Goal: Task Accomplishment & Management: Manage account settings

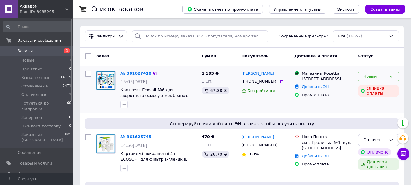
click at [379, 77] on div "Новый" at bounding box center [374, 76] width 23 height 6
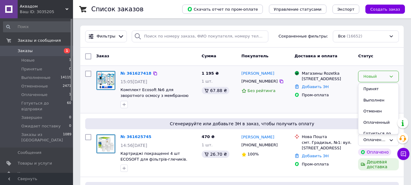
click at [270, 107] on div "Макс Лввриненко +380990869096 Без рейтинга" at bounding box center [265, 89] width 53 height 43
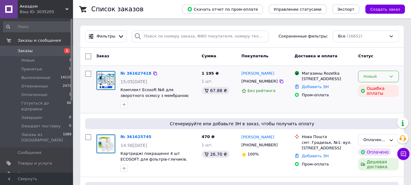
click at [384, 81] on div "Новый" at bounding box center [378, 77] width 41 height 12
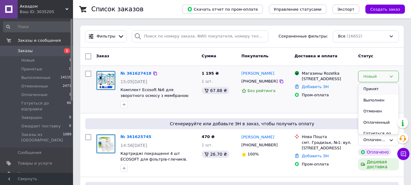
click at [379, 89] on li "Принят" at bounding box center [378, 88] width 40 height 11
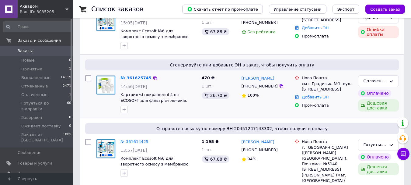
scroll to position [61, 0]
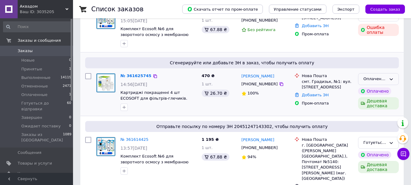
click at [386, 79] on div "Оплаченный" at bounding box center [374, 79] width 23 height 6
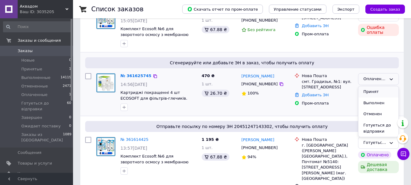
click at [381, 91] on li "Принят" at bounding box center [378, 91] width 40 height 11
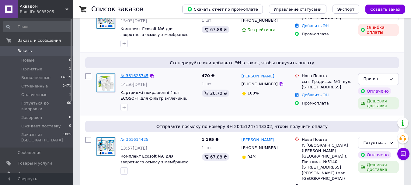
click at [131, 75] on link "№ 361625745" at bounding box center [135, 75] width 28 height 5
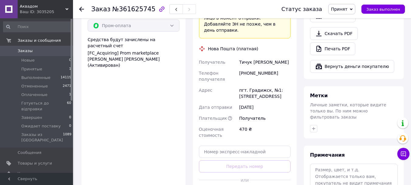
scroll to position [243, 0]
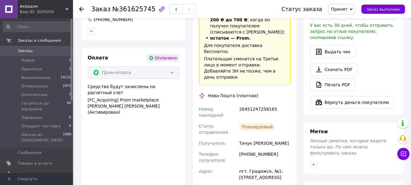
scroll to position [213, 0]
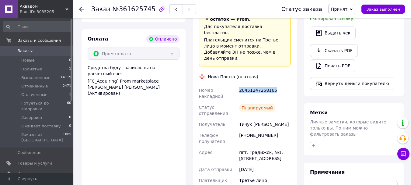
drag, startPoint x: 279, startPoint y: 69, endPoint x: 235, endPoint y: 70, distance: 44.4
click at [235, 85] on div "Номер накладной 20451247258165 Статус отправления Планируемый Получатель Тичук …" at bounding box center [245, 144] width 94 height 118
copy div "Номер накладной 20451247258165"
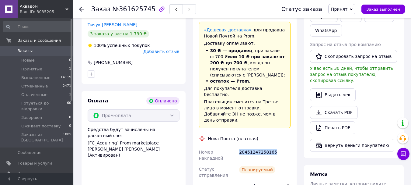
scroll to position [152, 0]
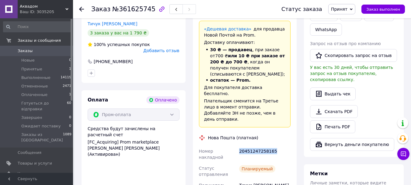
copy div "Номер накладной 20451247258165"
drag, startPoint x: 258, startPoint y: 161, endPoint x: 238, endPoint y: 161, distance: 20.4
copy div "Получатель Тичук Альона"
click at [353, 10] on span "Принят" at bounding box center [341, 9] width 27 height 10
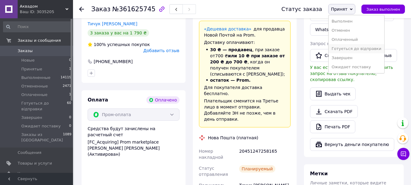
click at [356, 48] on li "Готуеться до відправки" at bounding box center [357, 48] width 56 height 9
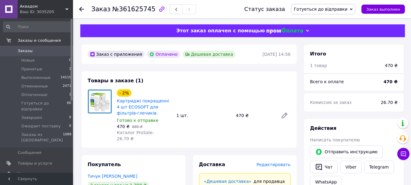
scroll to position [61, 0]
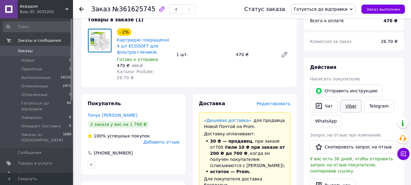
click at [345, 106] on link "Viber" at bounding box center [350, 106] width 21 height 13
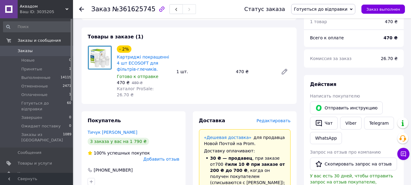
scroll to position [30, 0]
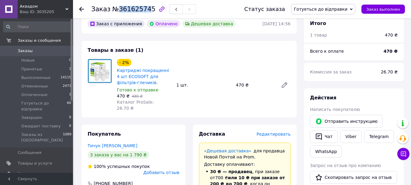
drag, startPoint x: 145, startPoint y: 11, endPoint x: 117, endPoint y: 9, distance: 28.0
click at [117, 9] on span "№361625745" at bounding box center [133, 8] width 43 height 7
copy span "36162574"
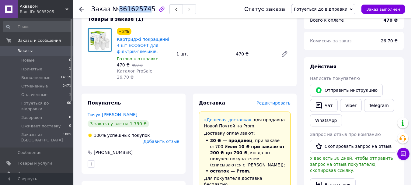
scroll to position [152, 0]
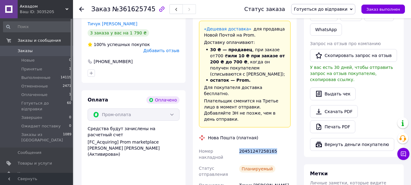
drag, startPoint x: 258, startPoint y: 133, endPoint x: 239, endPoint y: 131, distance: 19.5
click at [239, 145] on div "20451247258165" at bounding box center [265, 153] width 54 height 17
copy div "20451247258165"
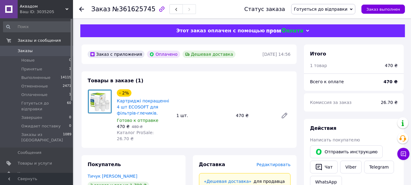
click at [76, 8] on div "Заказ №361625745 Статус заказа Готуеться до відправки Принят Выполнен Отменен О…" at bounding box center [242, 9] width 338 height 18
click at [79, 9] on div "Заказ №361625745 Статус заказа Готуеться до відправки Принят Выполнен Отменен О…" at bounding box center [242, 9] width 338 height 18
click at [82, 10] on icon at bounding box center [81, 9] width 5 height 5
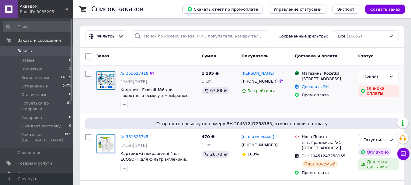
click at [135, 75] on link "№ 361627418" at bounding box center [135, 73] width 28 height 5
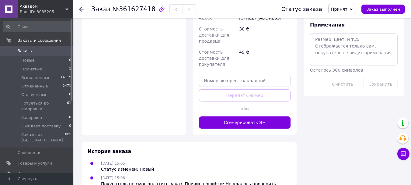
scroll to position [363, 0]
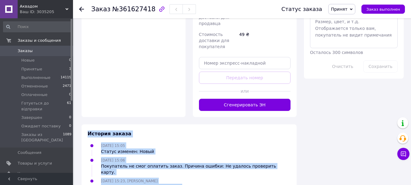
drag, startPoint x: 88, startPoint y: 121, endPoint x: 184, endPoint y: 170, distance: 107.5
click at [183, 170] on div "История заказа 12.09.2025 15:05 Статус изменен: Новый 12.09.2025 15:06 Покупате…" at bounding box center [189, 160] width 215 height 72
click at [184, 177] on div "12.09.2025 15:23, Аквадом Оксана Статус изменен: с Новый на Принят" at bounding box center [189, 183] width 208 height 12
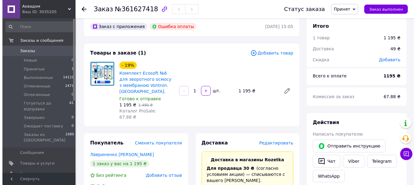
scroll to position [0, 0]
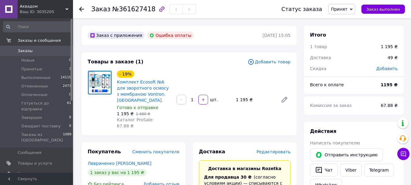
click at [353, 9] on span "Принят" at bounding box center [341, 9] width 27 height 10
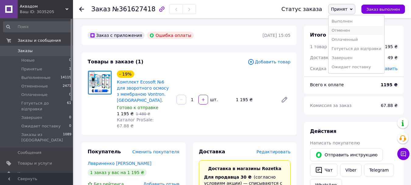
click at [346, 30] on li "Отменен" at bounding box center [357, 30] width 56 height 9
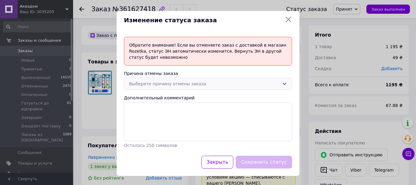
click at [243, 89] on div "Выберите причину отмены заказа" at bounding box center [208, 84] width 168 height 12
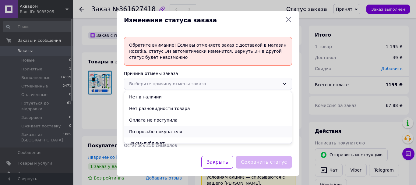
click at [190, 131] on li "По просьбе покупателя" at bounding box center [207, 132] width 167 height 12
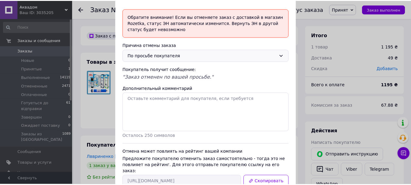
scroll to position [64, 0]
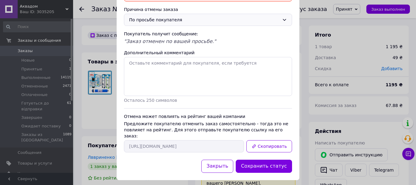
click at [251, 159] on button "Сохранить статус" at bounding box center [264, 165] width 56 height 13
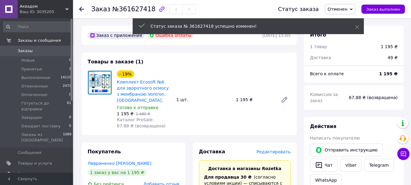
click at [81, 8] on use at bounding box center [81, 9] width 5 height 5
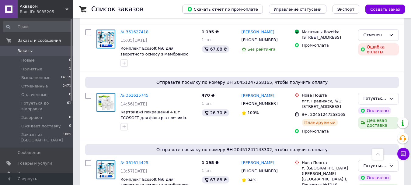
scroll to position [30, 0]
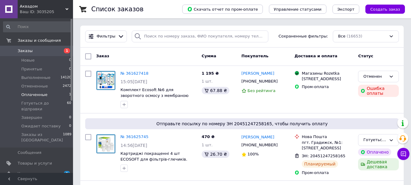
click at [30, 93] on span "Оплаченные" at bounding box center [34, 94] width 26 height 5
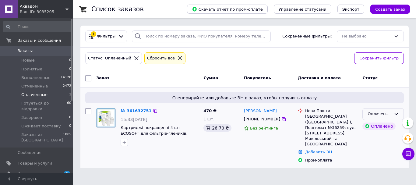
click at [377, 112] on div "Оплаченный" at bounding box center [379, 114] width 24 height 6
click at [375, 127] on li "Принят" at bounding box center [382, 126] width 41 height 11
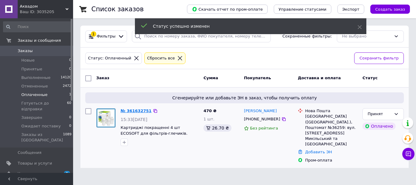
click at [135, 110] on link "№ 361632751" at bounding box center [136, 110] width 31 height 5
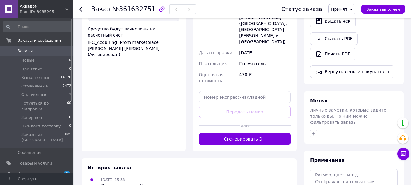
scroll to position [243, 0]
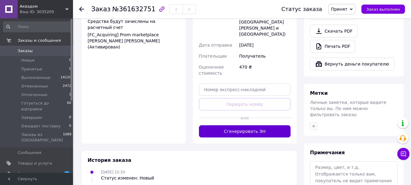
click at [241, 125] on button "Сгенерировать ЭН" at bounding box center [245, 131] width 92 height 12
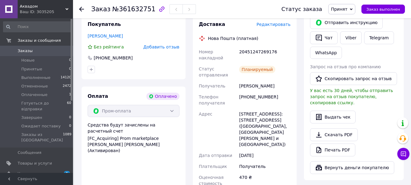
scroll to position [122, 0]
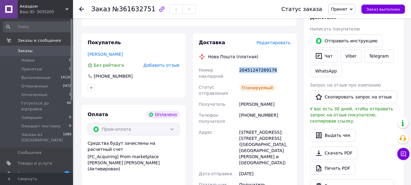
drag, startPoint x: 240, startPoint y: 64, endPoint x: 288, endPoint y: 64, distance: 47.8
click at [288, 65] on div "20451247269176" at bounding box center [265, 73] width 54 height 17
copy div "20451247269176"
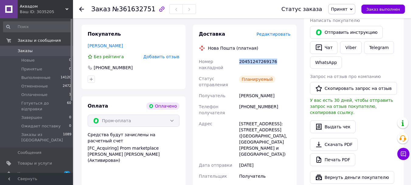
scroll to position [183, 0]
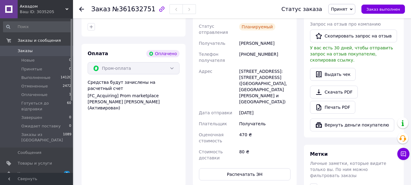
drag, startPoint x: 273, startPoint y: 28, endPoint x: 240, endPoint y: 31, distance: 33.4
click at [240, 38] on div "Нестерук Олена" at bounding box center [265, 43] width 54 height 11
copy div "Нестерук Олена"
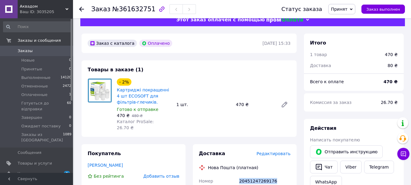
scroll to position [0, 0]
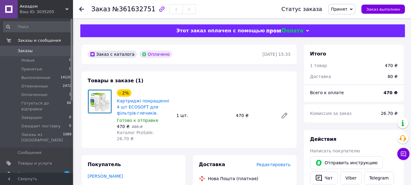
click at [48, 53] on span "Заказы" at bounding box center [37, 50] width 39 height 5
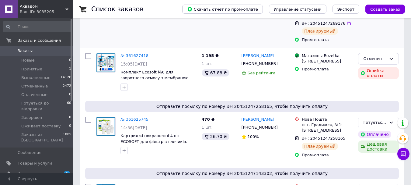
scroll to position [122, 0]
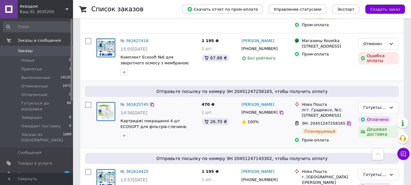
click at [347, 121] on icon at bounding box center [349, 123] width 4 height 4
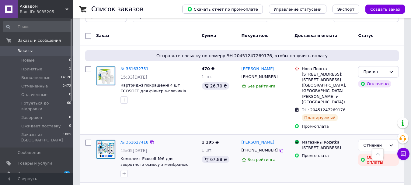
scroll to position [0, 0]
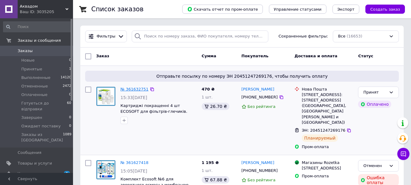
click at [134, 90] on link "№ 361632751" at bounding box center [135, 89] width 28 height 5
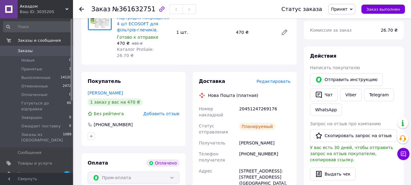
scroll to position [91, 0]
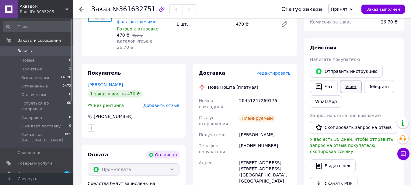
click at [351, 86] on link "Viber" at bounding box center [350, 86] width 21 height 13
drag, startPoint x: 109, startPoint y: 9, endPoint x: 147, endPoint y: 10, distance: 37.8
click at [147, 10] on span "№361632751" at bounding box center [133, 8] width 43 height 7
copy span "№361632751"
drag, startPoint x: 239, startPoint y: 94, endPoint x: 285, endPoint y: 94, distance: 46.6
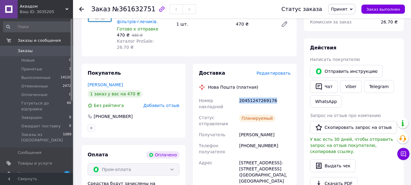
click at [285, 95] on div "20451247269176" at bounding box center [265, 103] width 54 height 17
copy div "20451247269176"
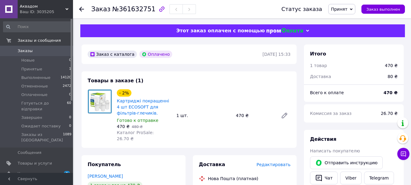
click at [348, 9] on span "Принят" at bounding box center [339, 9] width 16 height 5
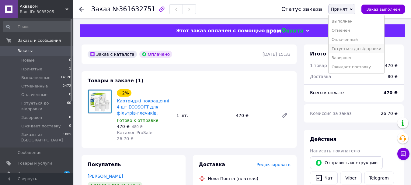
click at [354, 51] on li "Готуеться до відправки" at bounding box center [357, 48] width 56 height 9
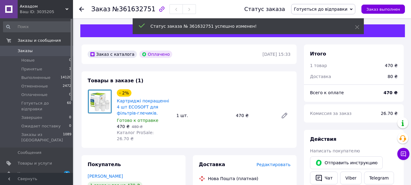
click at [80, 8] on icon at bounding box center [81, 9] width 5 height 5
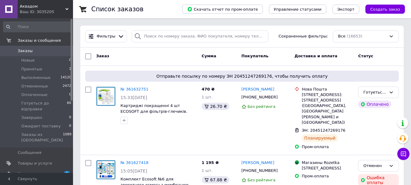
click at [45, 50] on span "Заказы" at bounding box center [37, 50] width 39 height 5
click at [35, 49] on span "Заказы" at bounding box center [37, 50] width 39 height 5
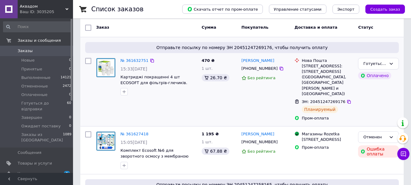
scroll to position [122, 0]
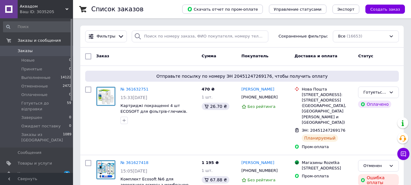
click at [48, 168] on link "Уведомления 2 0" at bounding box center [37, 173] width 75 height 10
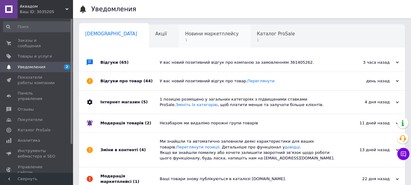
click at [185, 36] on span "Новини маркетплейсу" at bounding box center [212, 33] width 54 height 5
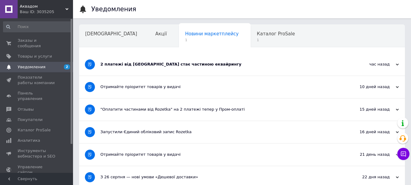
click at [222, 67] on div "2 платежі від Rozetka стає частиною еквайрингу" at bounding box center [219, 64] width 238 height 22
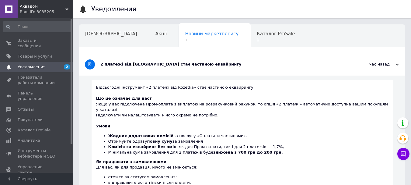
click at [222, 67] on div "2 платежі від Rozetka стає частиною еквайрингу" at bounding box center [219, 63] width 238 height 5
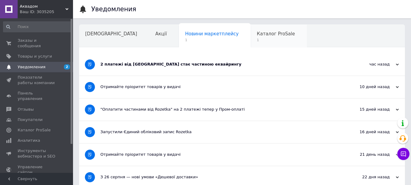
click at [257, 34] on span "Каталог ProSale" at bounding box center [276, 33] width 38 height 5
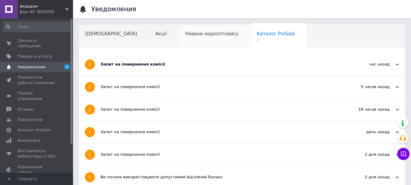
click at [190, 36] on span "Новини маркетплейсу" at bounding box center [212, 33] width 54 height 5
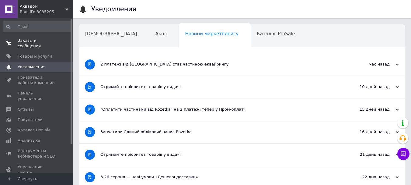
click at [51, 39] on span "Заказы и сообщения" at bounding box center [37, 43] width 39 height 11
